Goal: Navigation & Orientation: Understand site structure

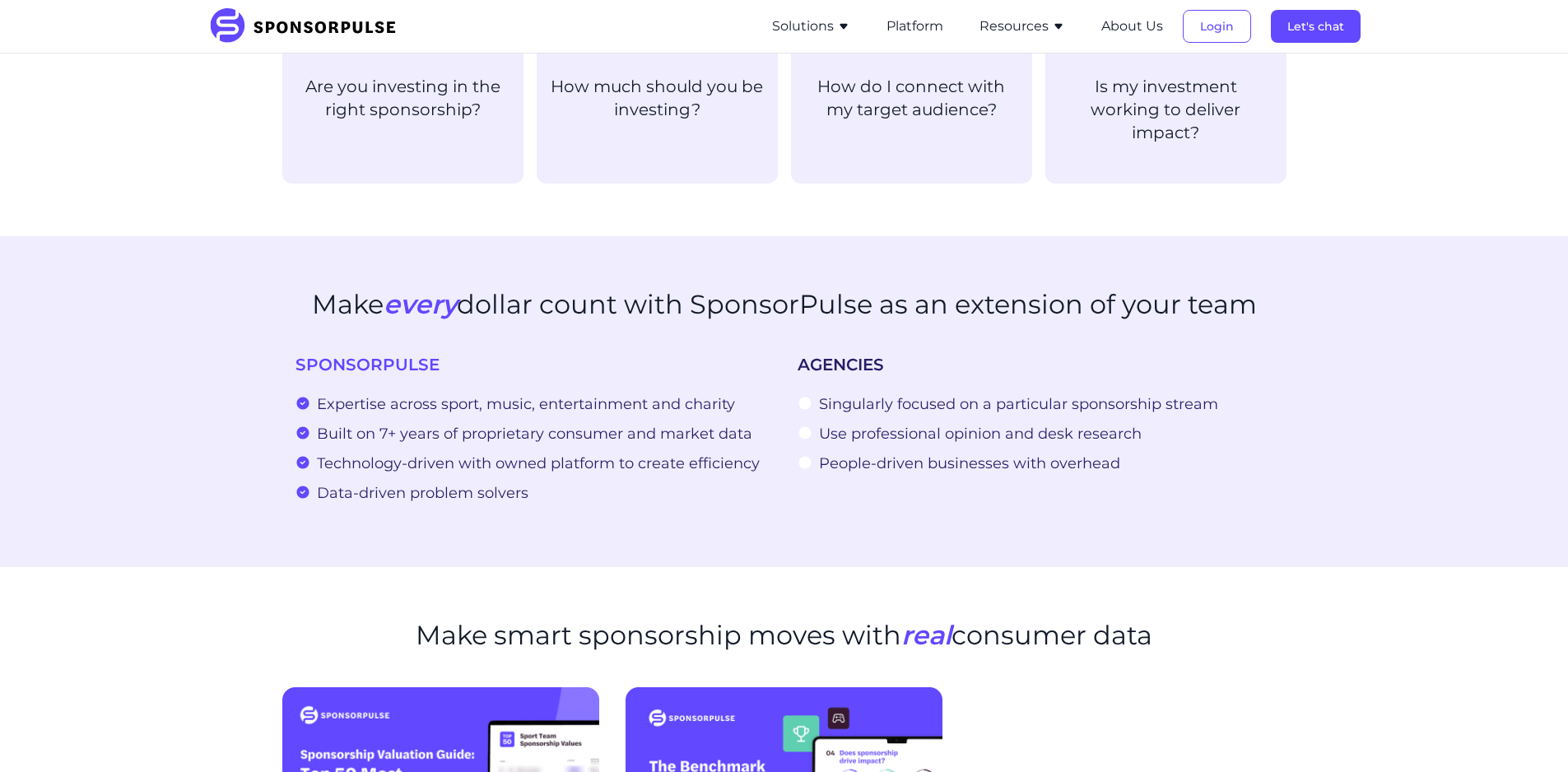
scroll to position [576, 0]
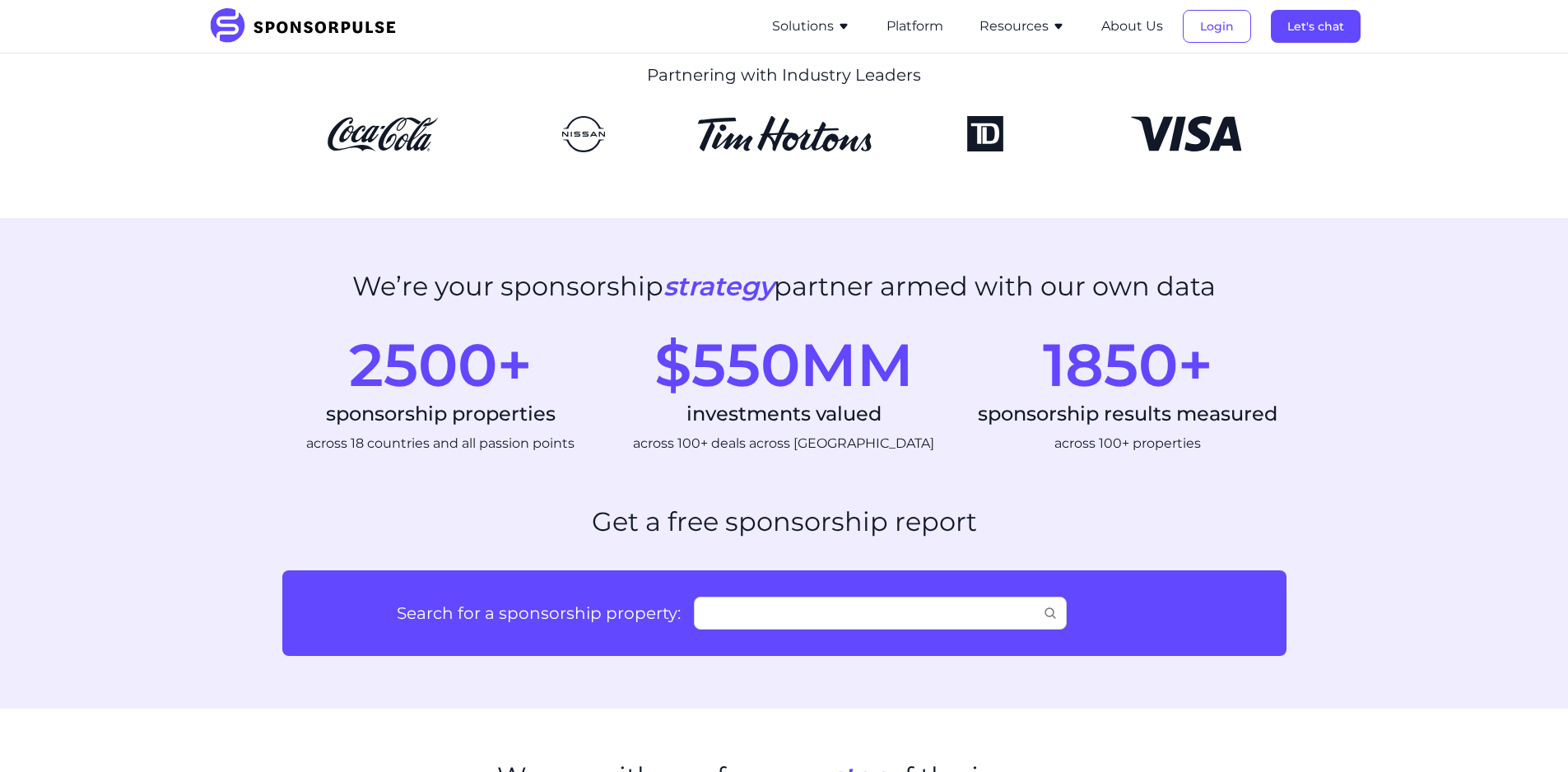
click at [838, 26] on icon "button" at bounding box center [844, 26] width 13 height 13
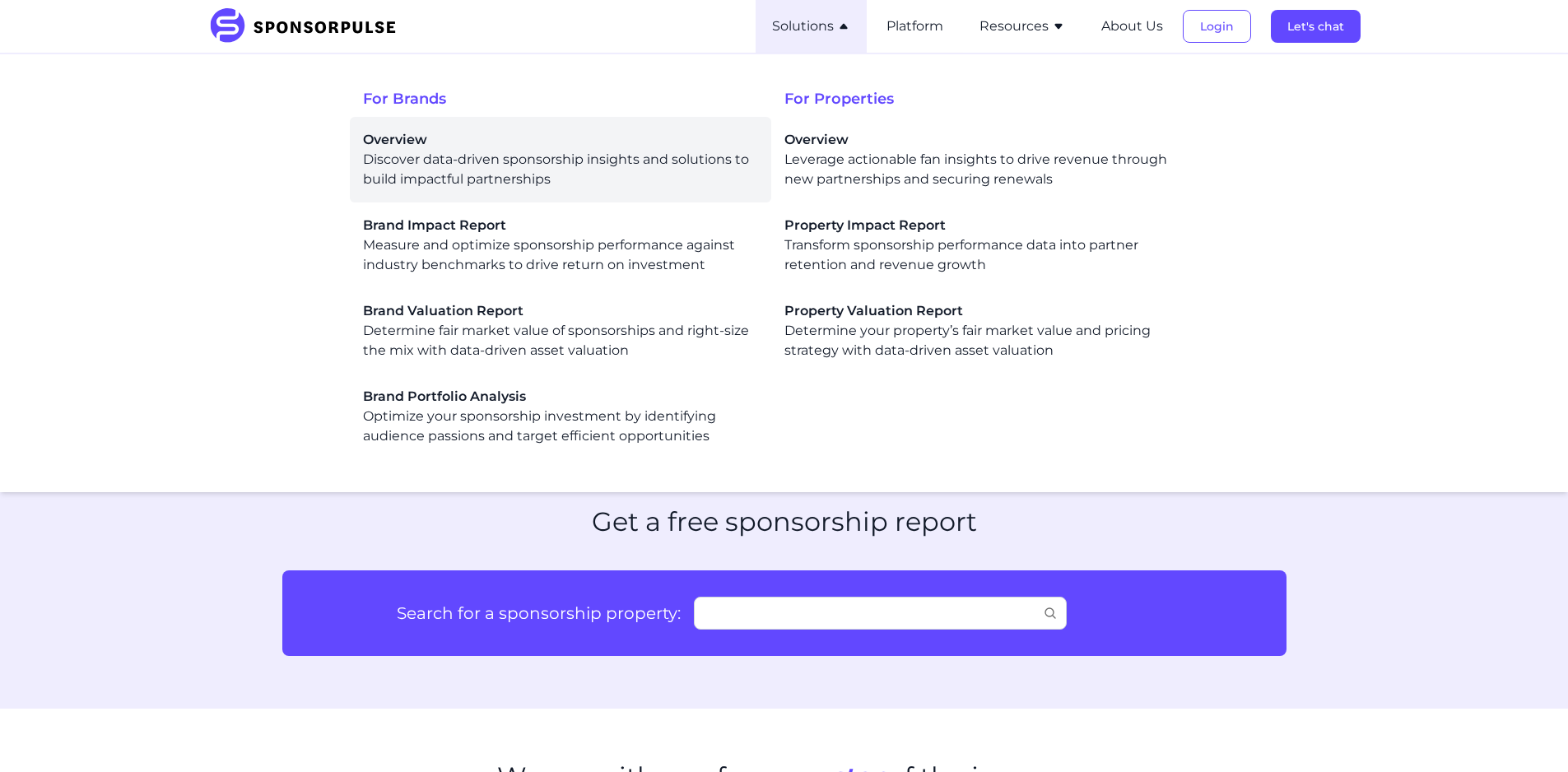
click at [424, 163] on div "Overview Discover data-driven sponsorship insights and solutions to build impac…" at bounding box center [560, 160] width 395 height 60
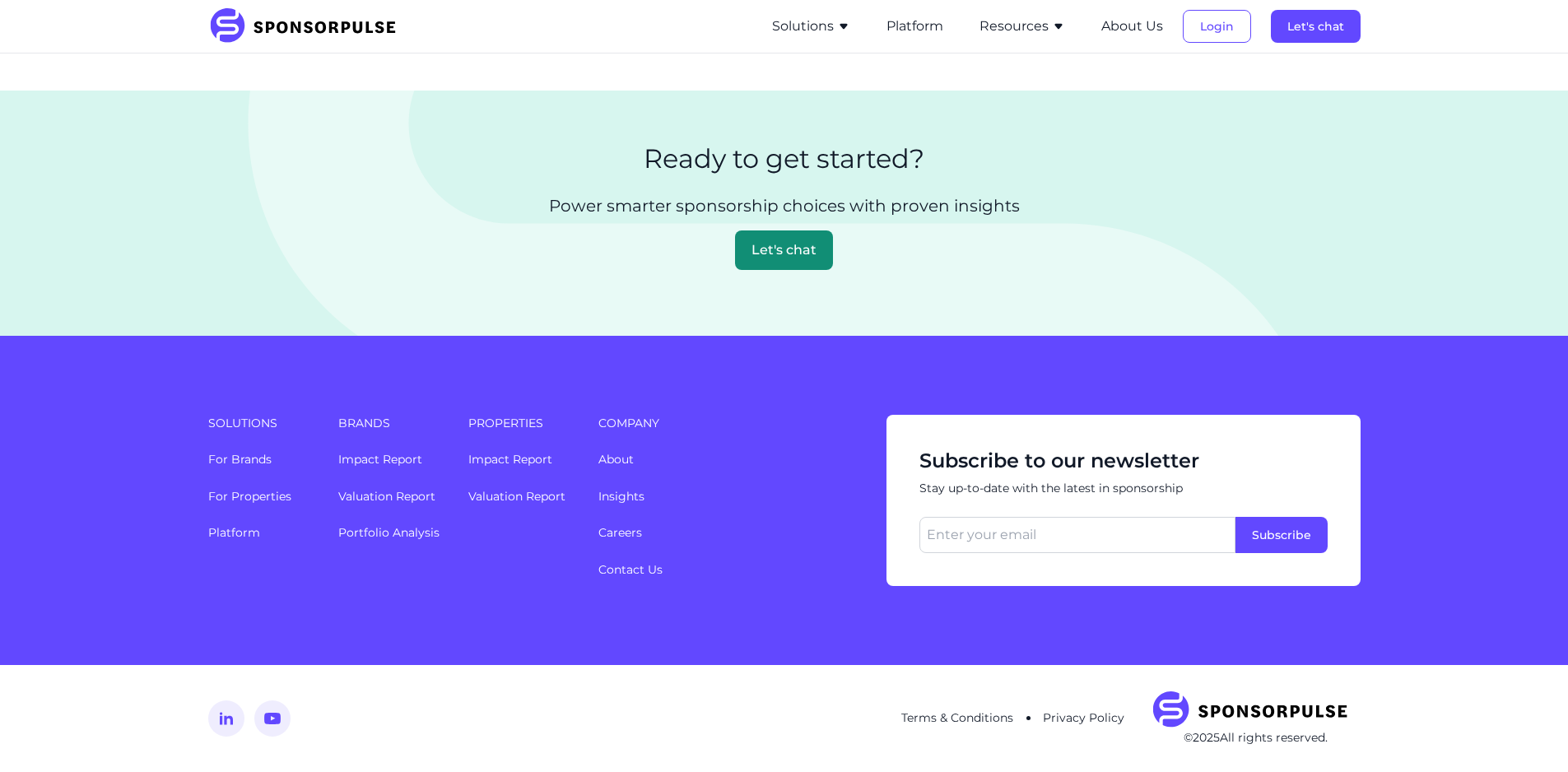
scroll to position [3805, 0]
click at [244, 536] on link "Platform" at bounding box center [233, 533] width 52 height 15
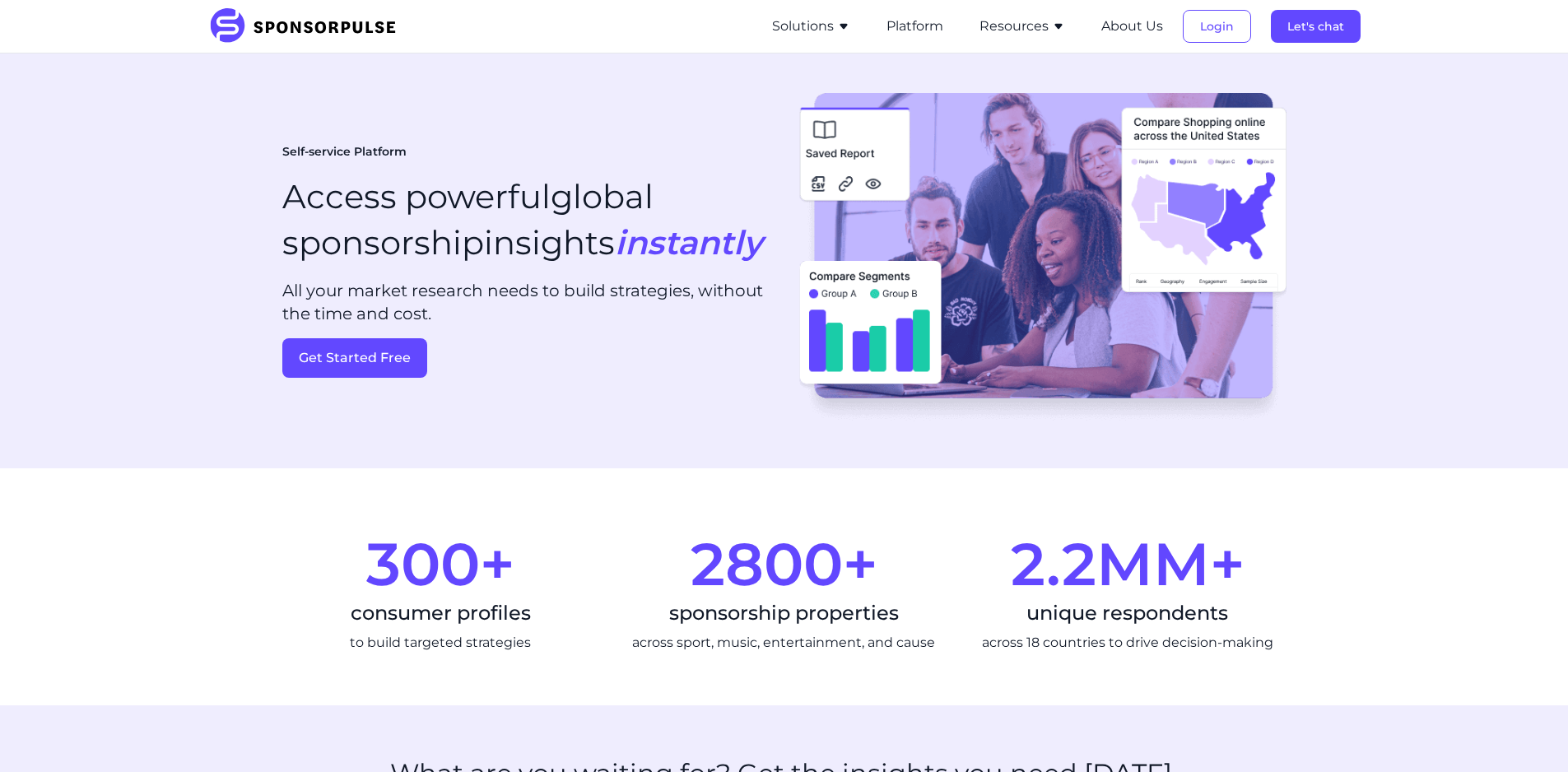
click at [1036, 21] on button "Resources" at bounding box center [1022, 26] width 86 height 20
click at [176, 586] on section "300+ consumer profiles to build targeted strategies 2800+ sponsorship propertie…" at bounding box center [784, 586] width 1568 height 237
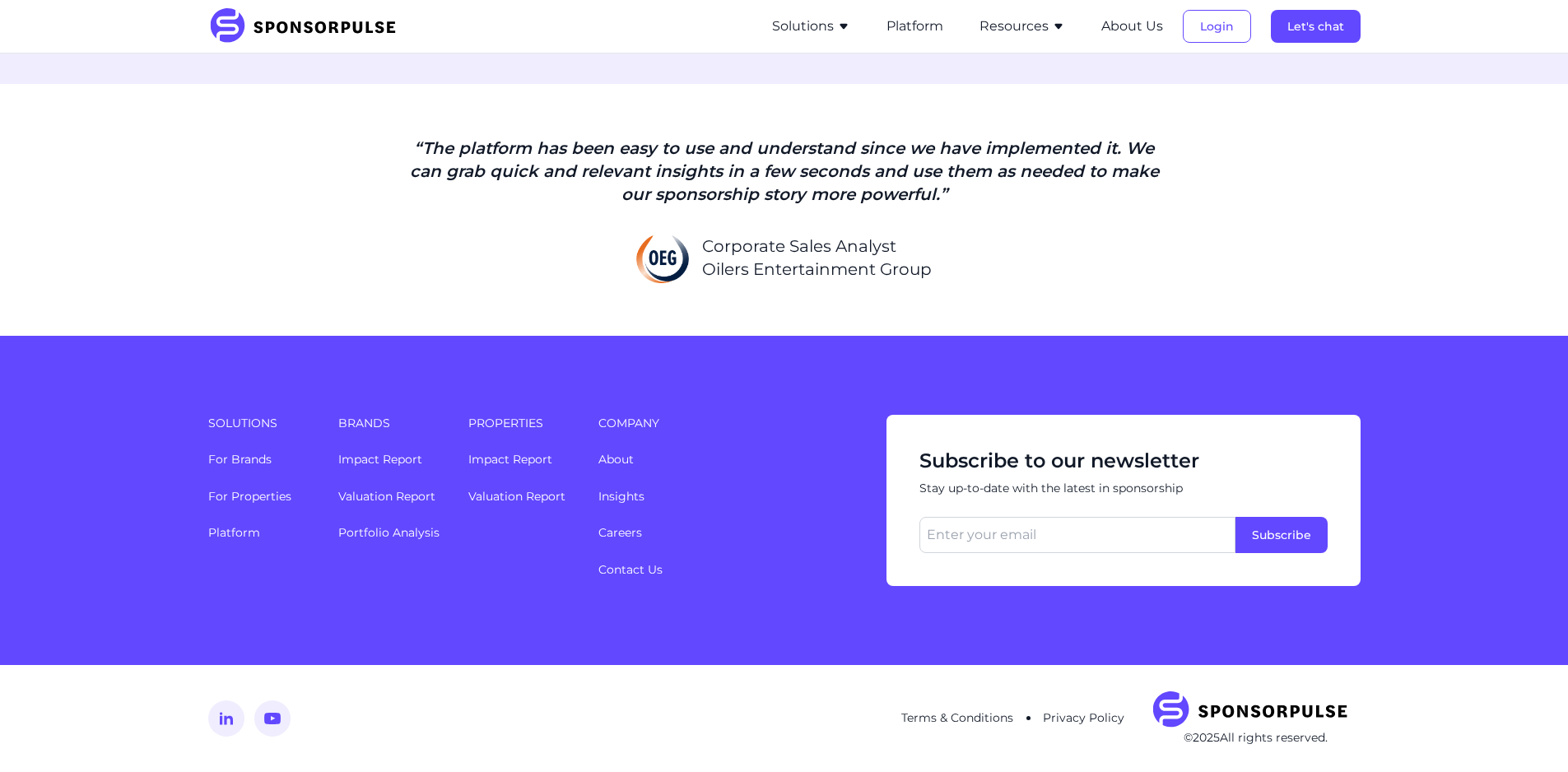
scroll to position [3987, 0]
click at [1124, 33] on button "About Us" at bounding box center [1131, 26] width 61 height 20
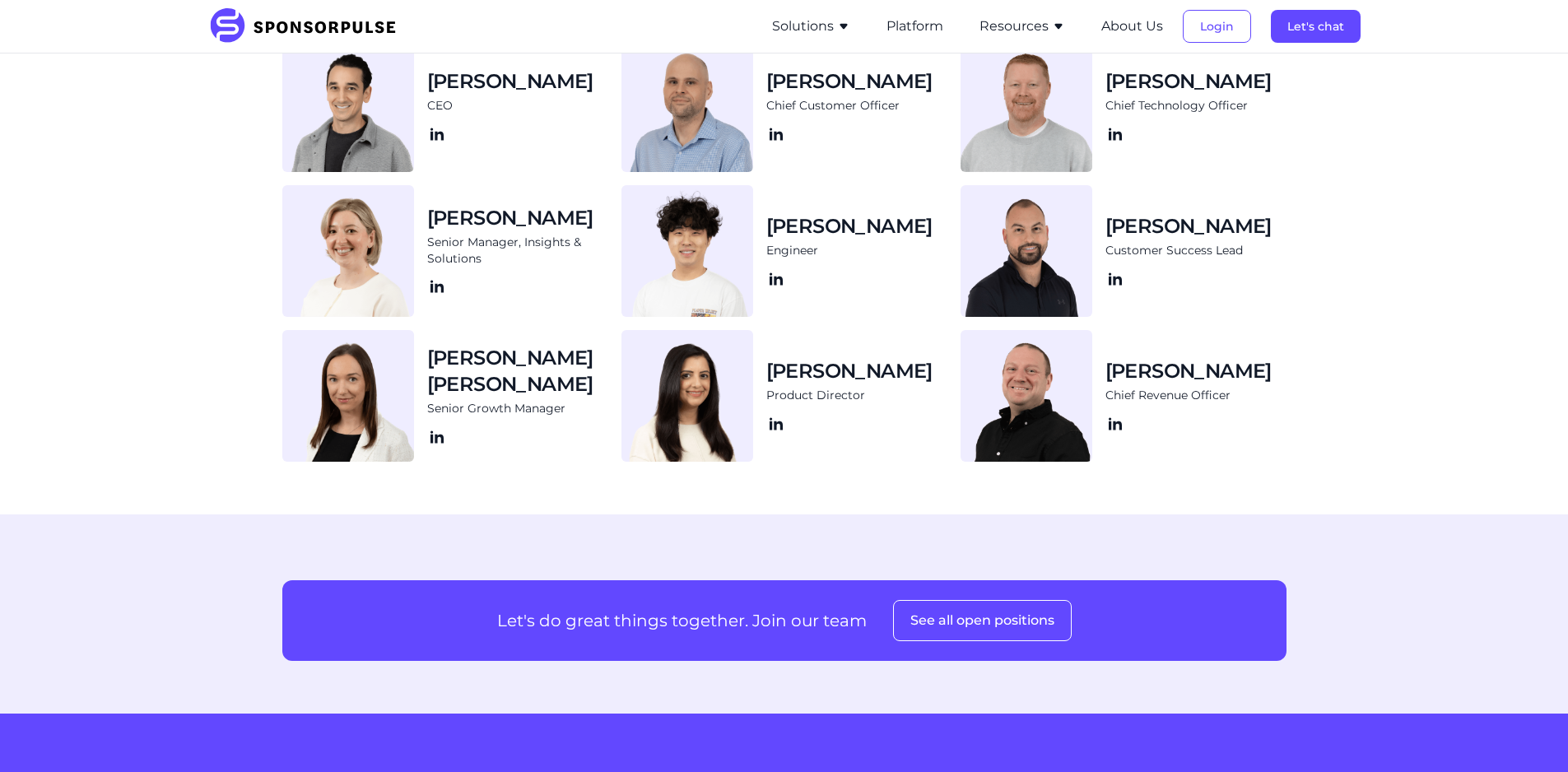
scroll to position [2118, 0]
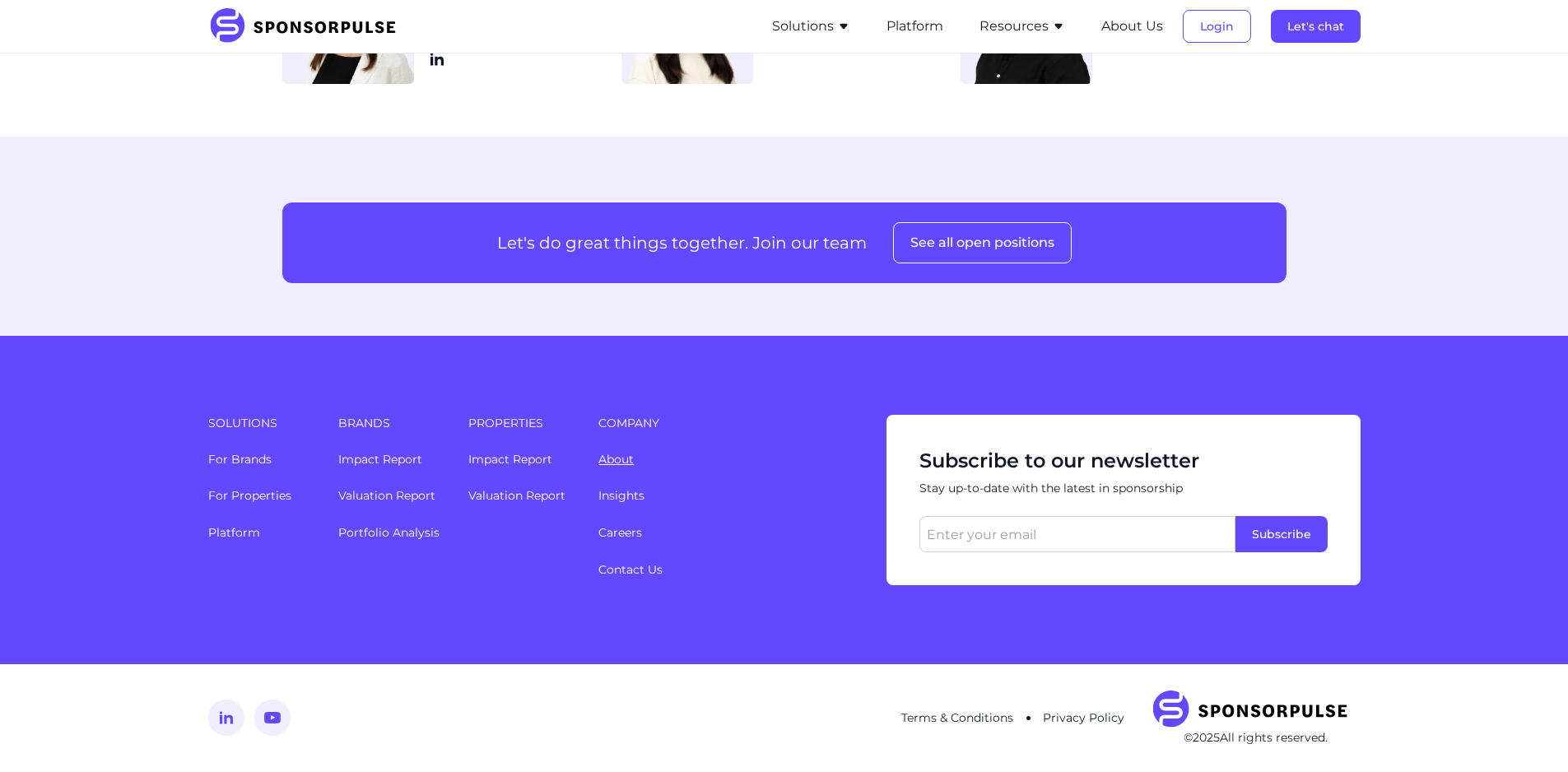
click at [611, 452] on link "About" at bounding box center [615, 459] width 35 height 15
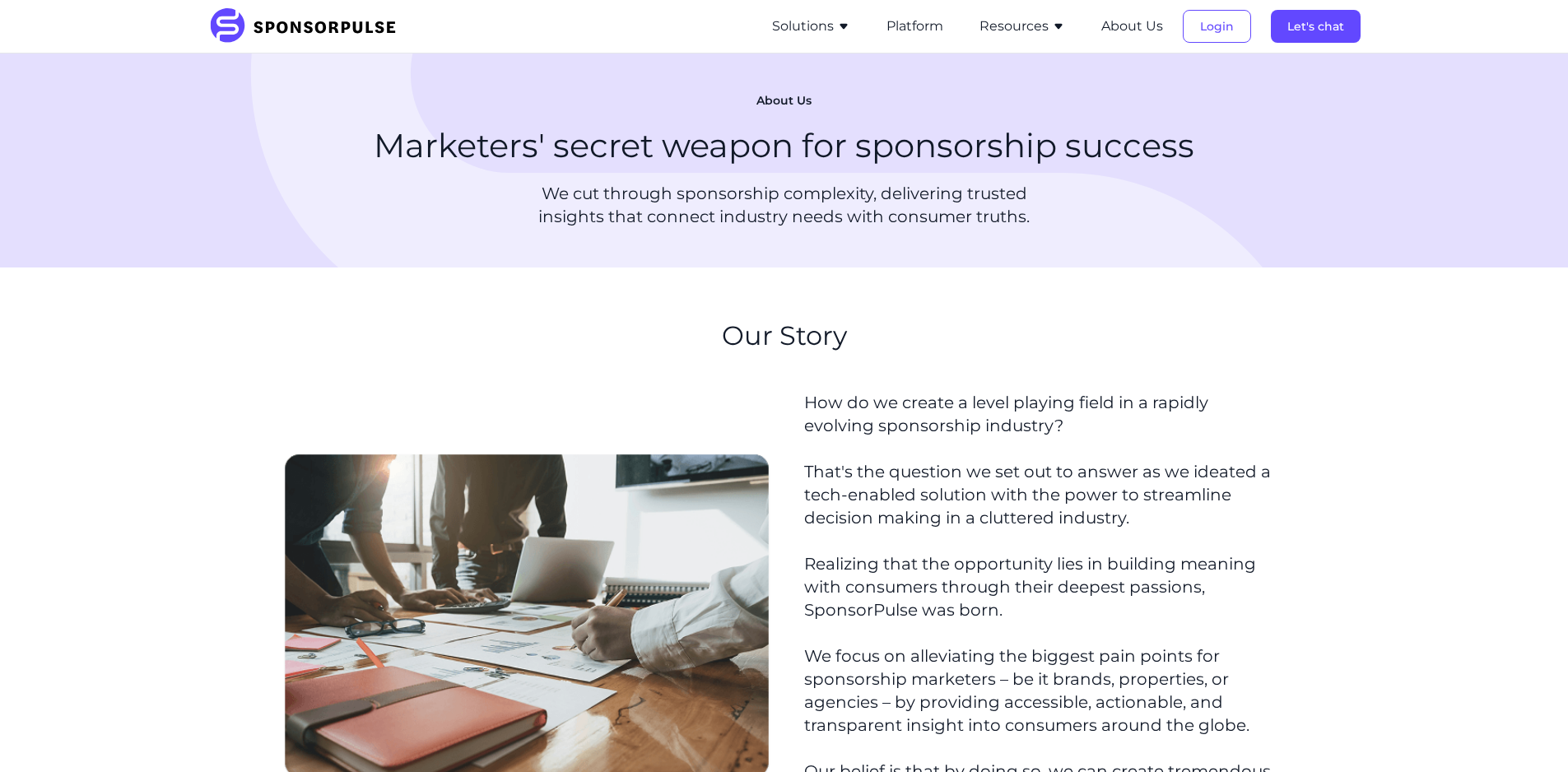
click at [802, 27] on button "Solutions" at bounding box center [811, 26] width 78 height 20
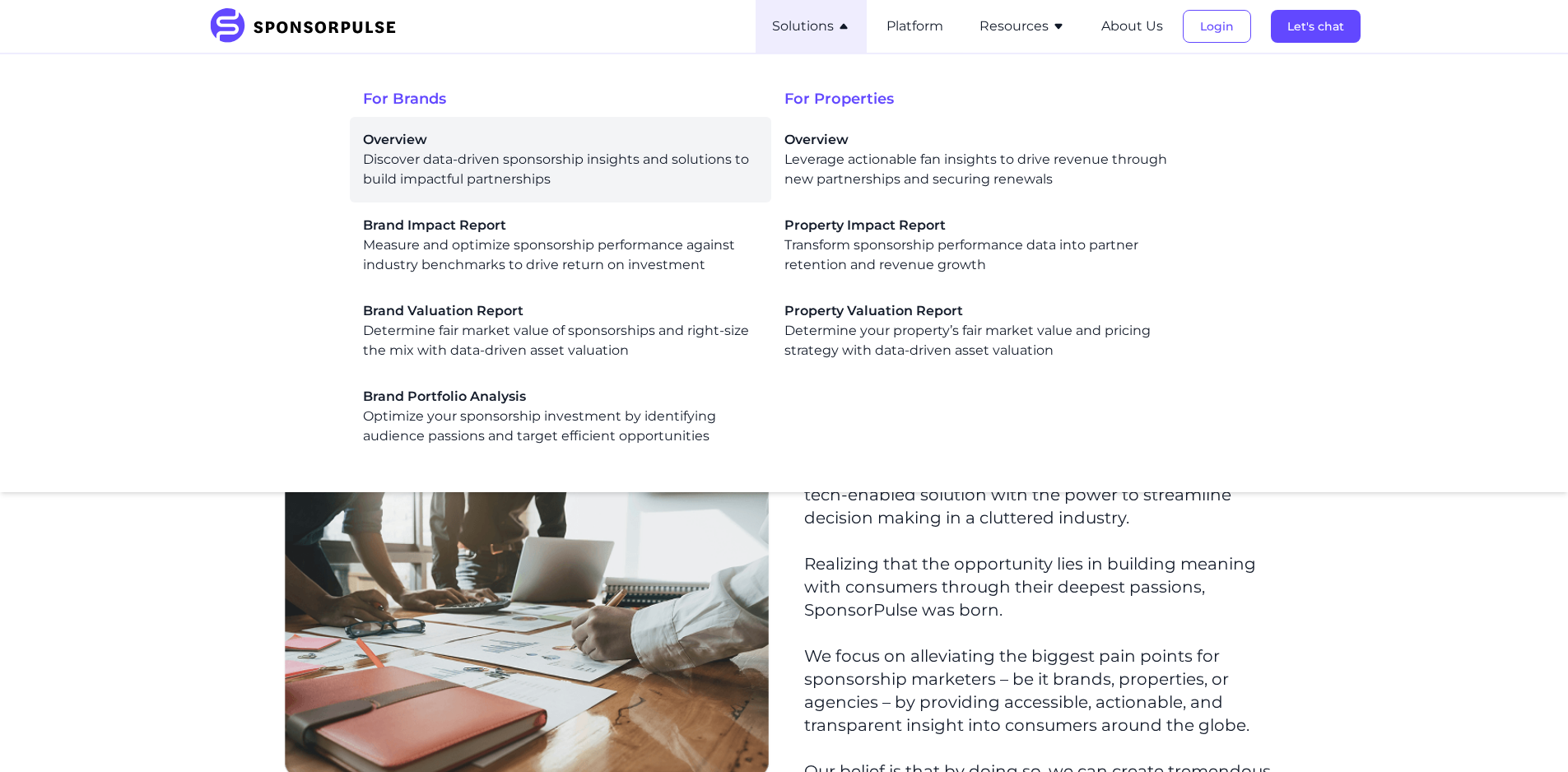
click at [642, 170] on div "Overview Discover data-driven sponsorship insights and solutions to build impac…" at bounding box center [560, 160] width 395 height 60
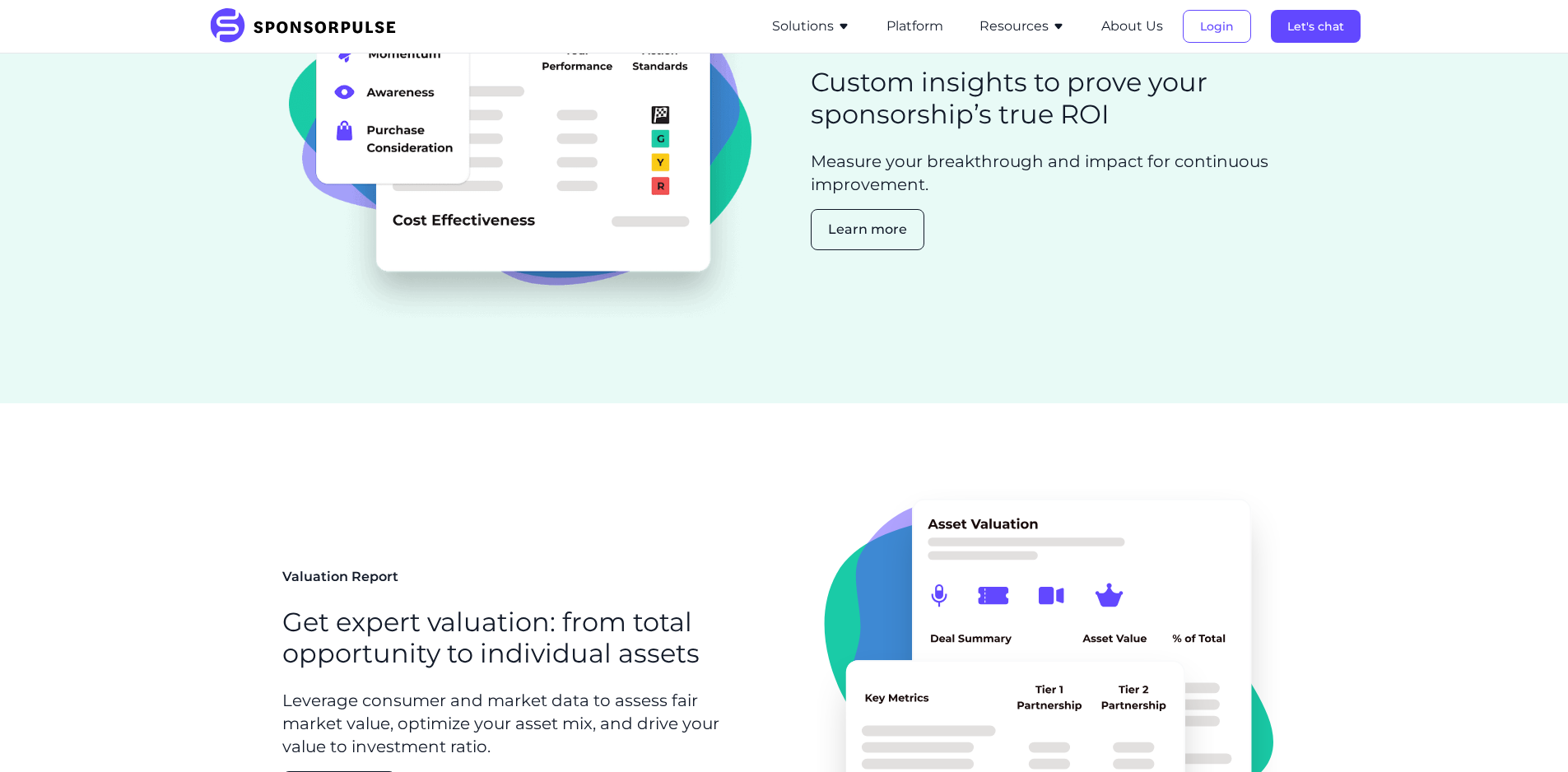
scroll to position [576, 0]
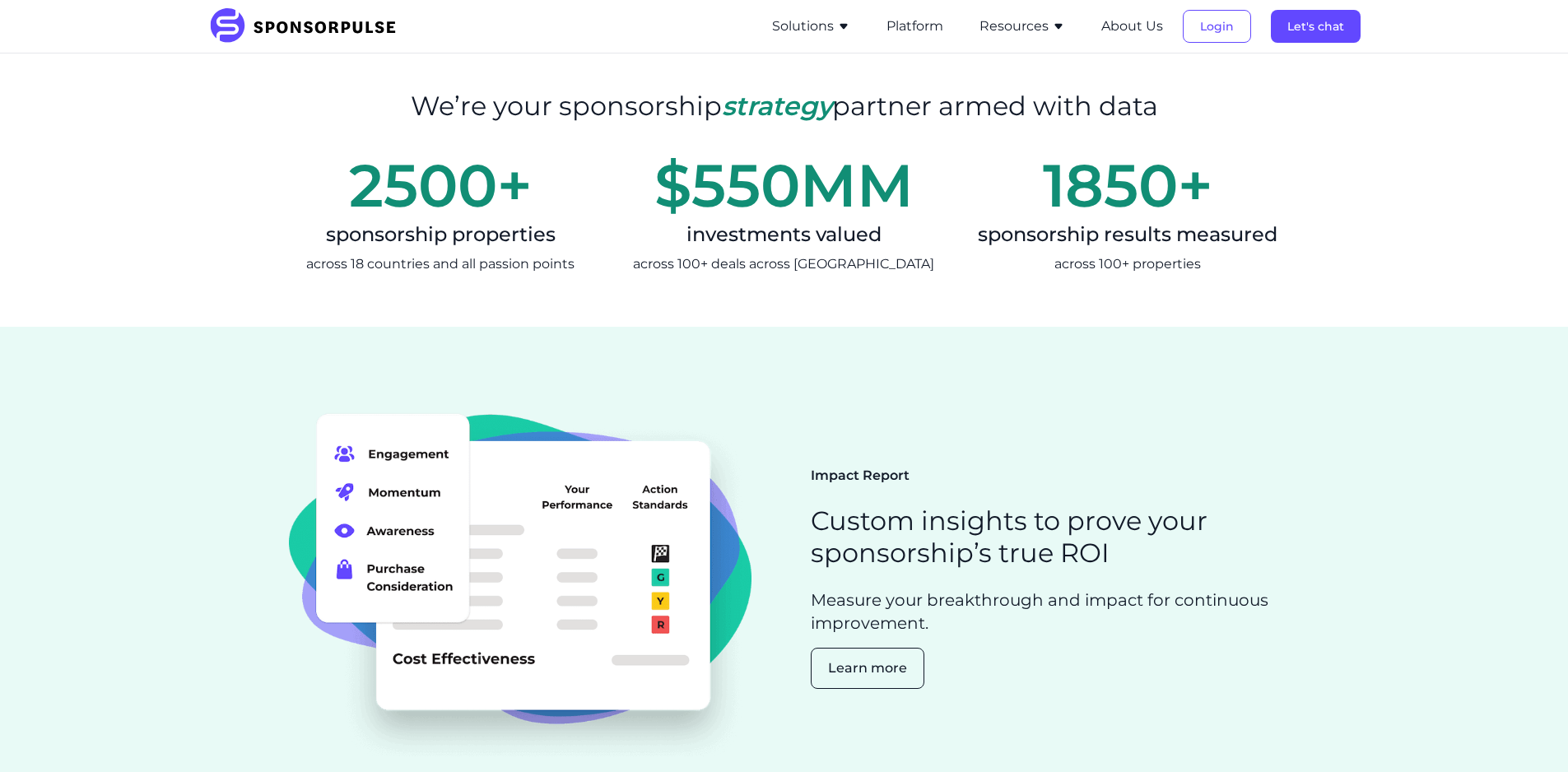
click at [388, 260] on div "across 18 countries and all passion points" at bounding box center [440, 264] width 317 height 20
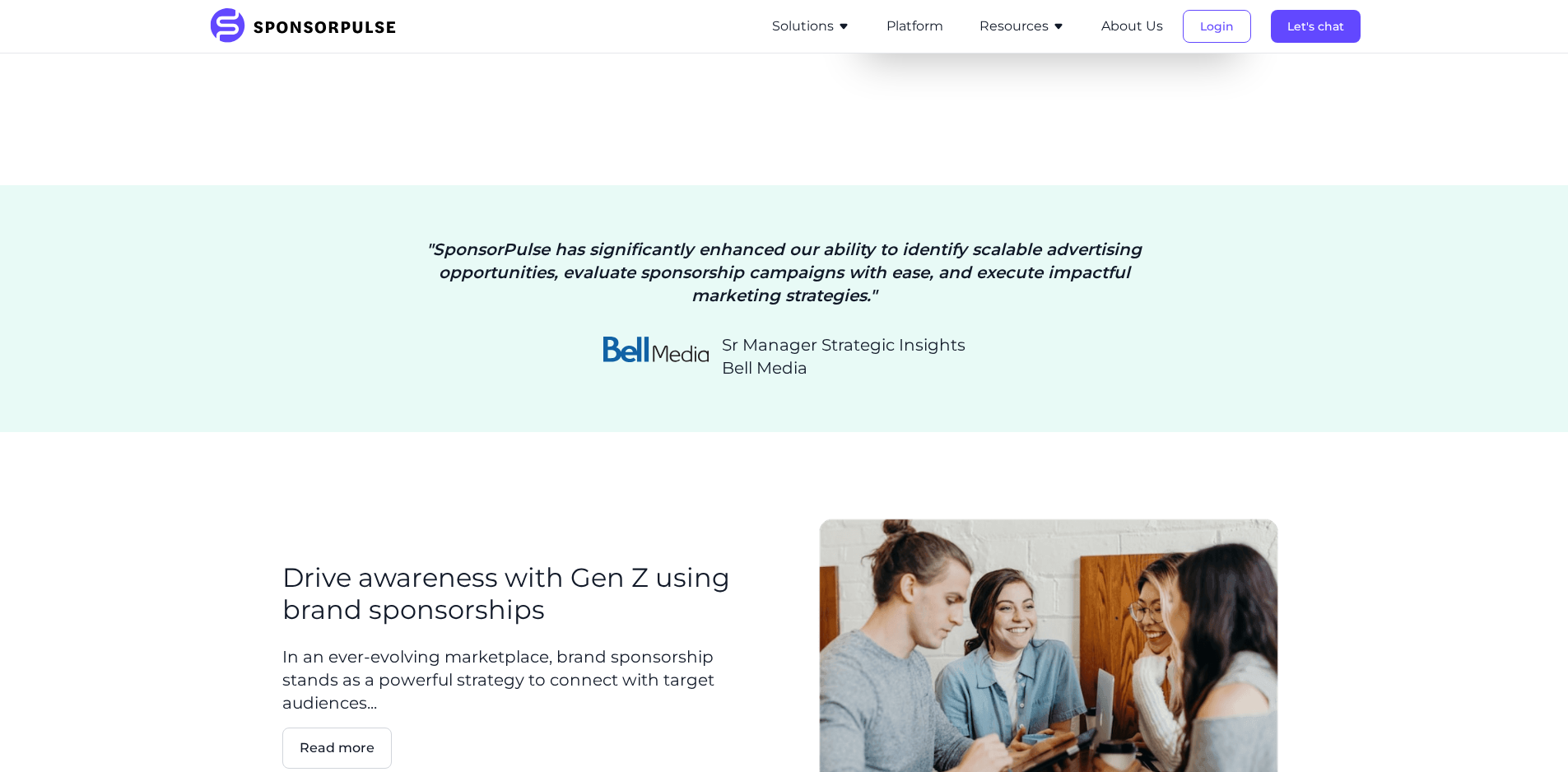
scroll to position [2982, 0]
click at [1232, 18] on button "Login" at bounding box center [1216, 26] width 68 height 33
